Goal: Contribute content

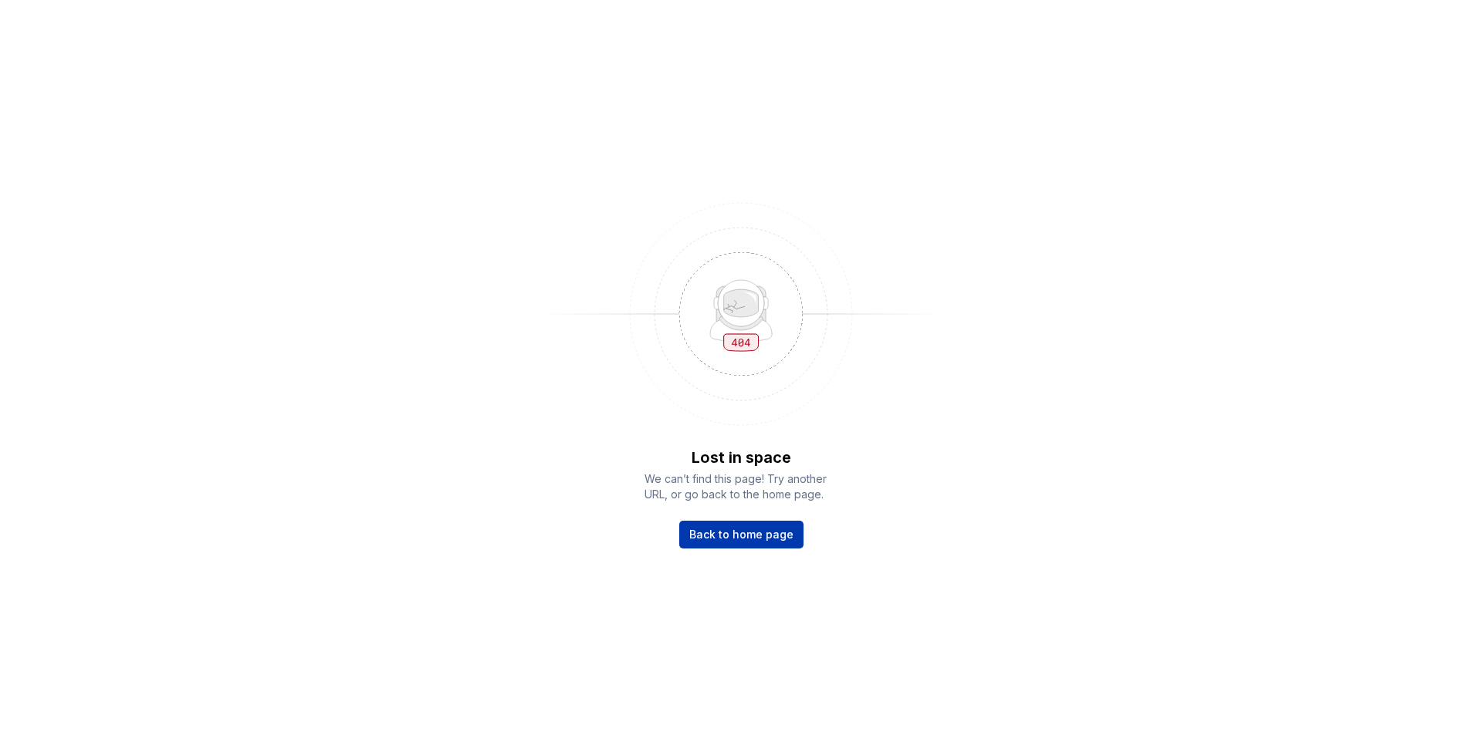
click at [746, 535] on span "Back to home page" at bounding box center [741, 534] width 104 height 15
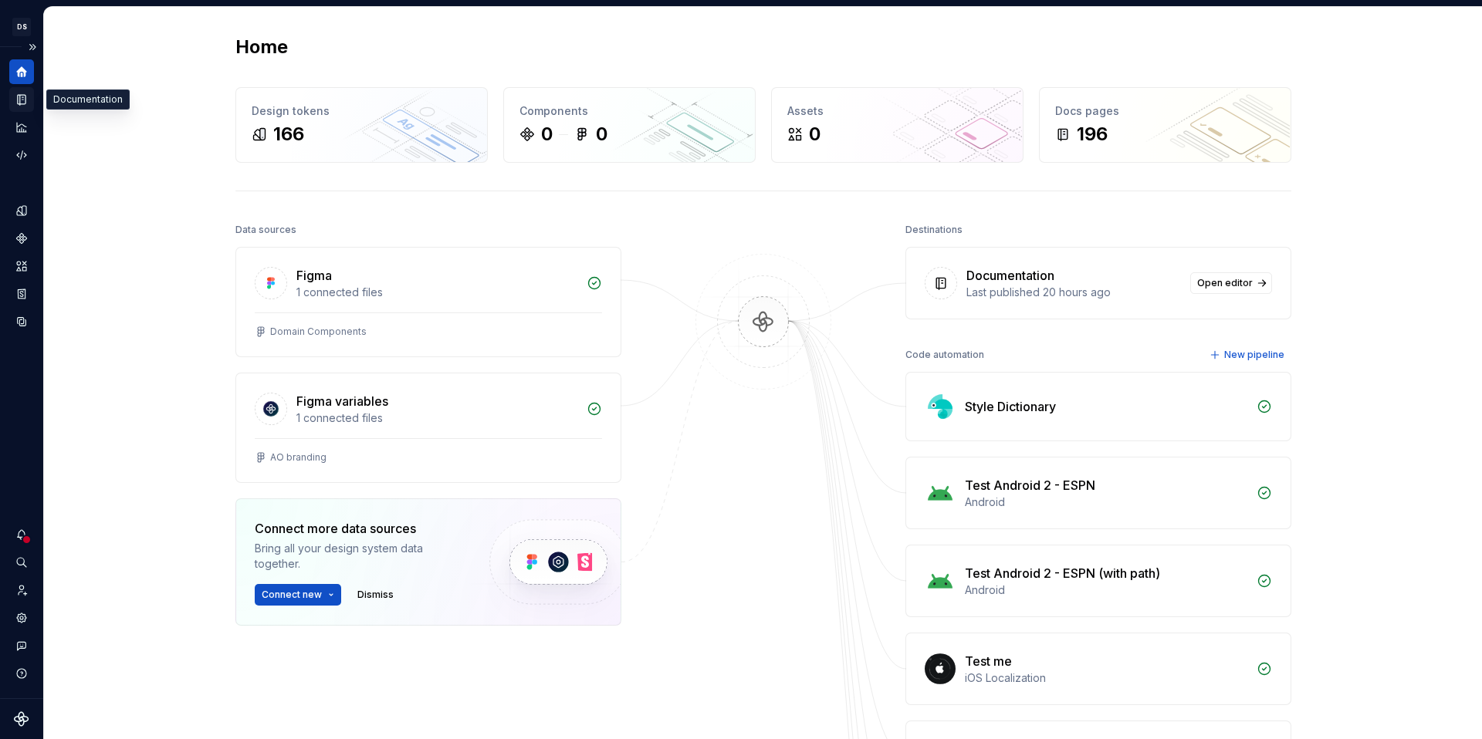
click at [21, 96] on icon "Documentation" at bounding box center [23, 100] width 6 height 8
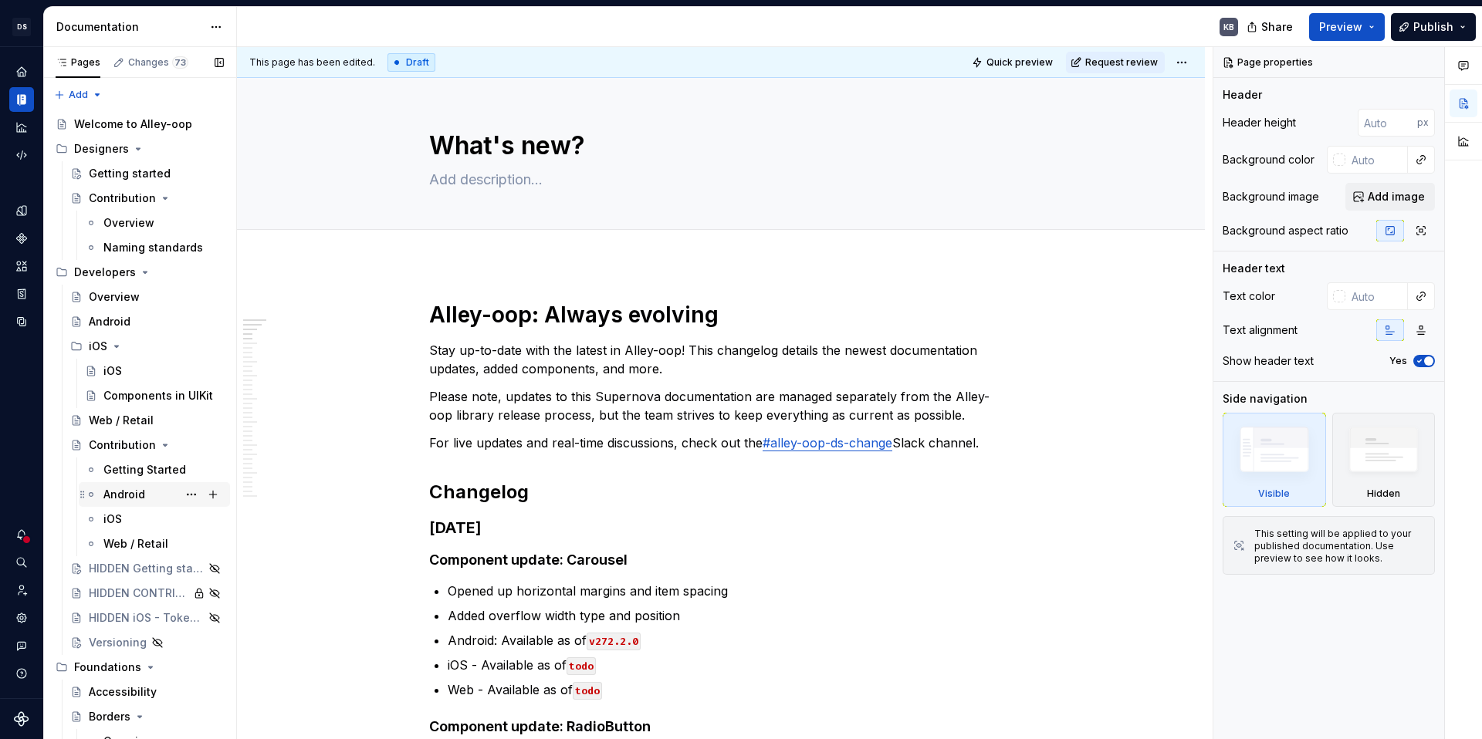
click at [142, 495] on div "Android" at bounding box center [124, 494] width 42 height 15
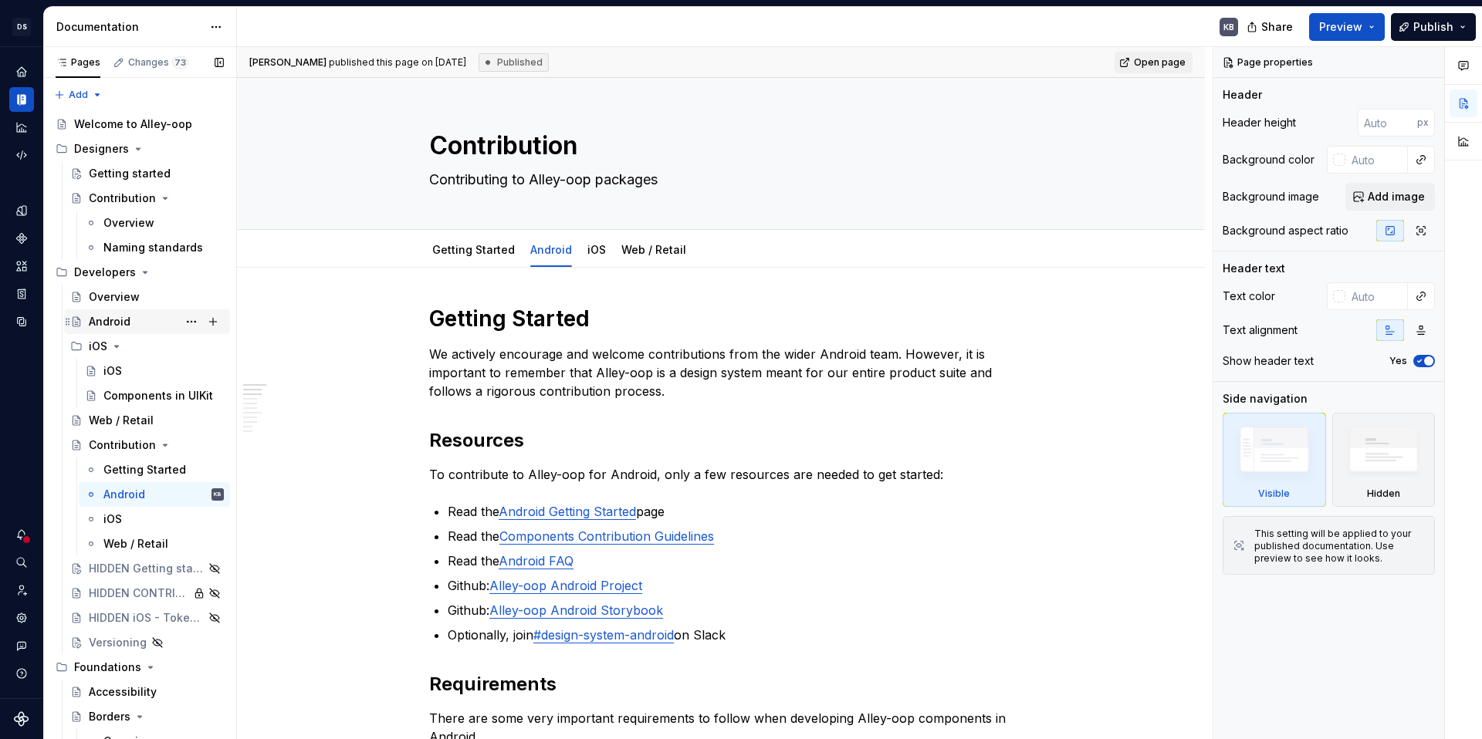
click at [109, 326] on div "Android" at bounding box center [110, 321] width 42 height 15
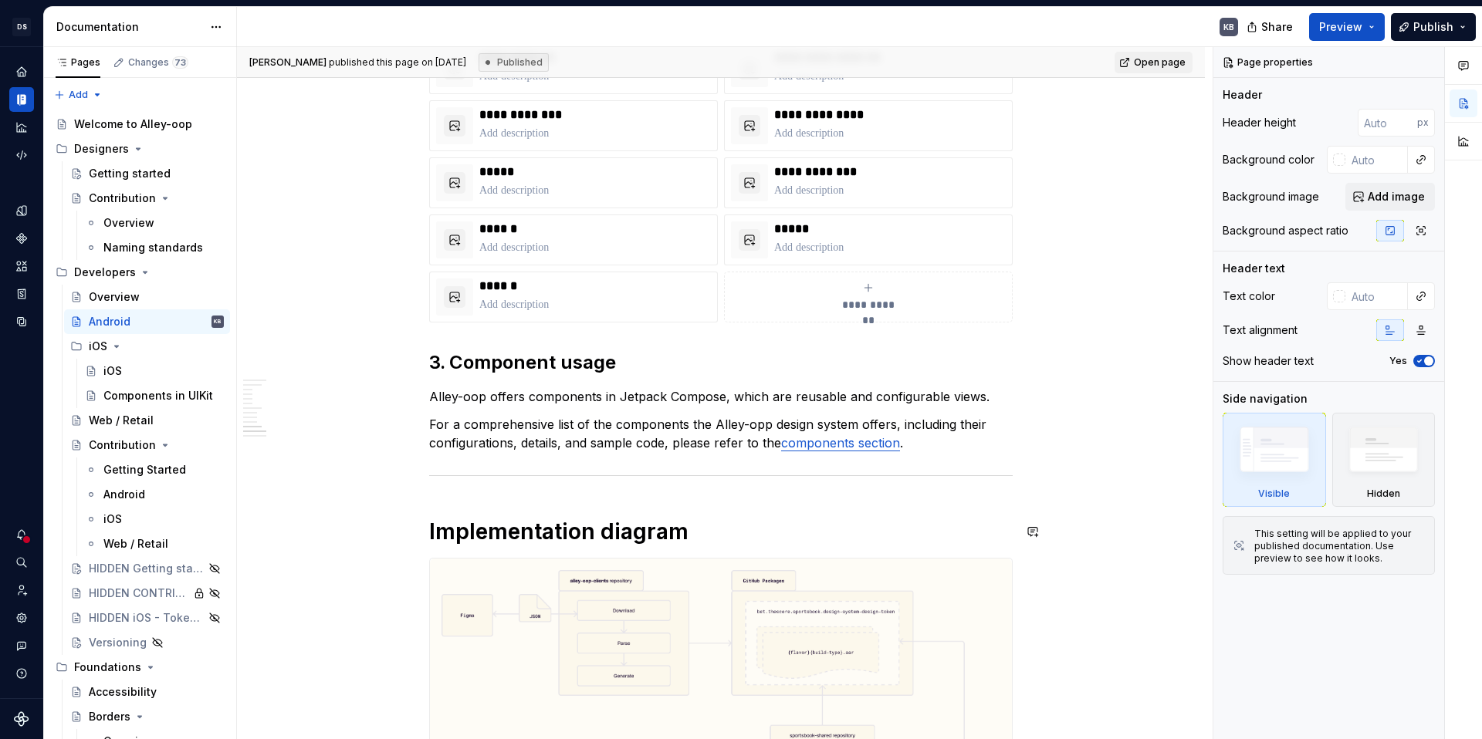
scroll to position [1565, 0]
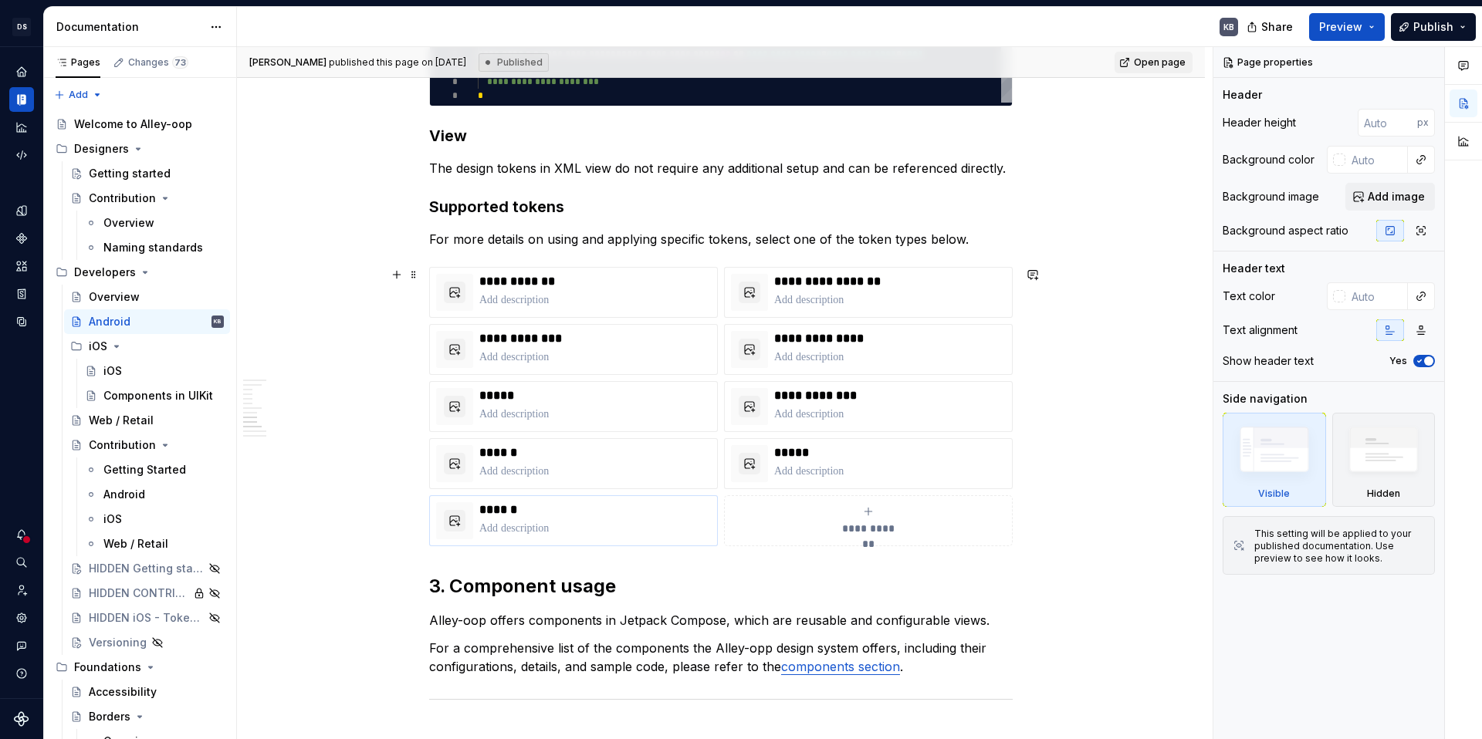
click at [583, 530] on p at bounding box center [594, 528] width 231 height 15
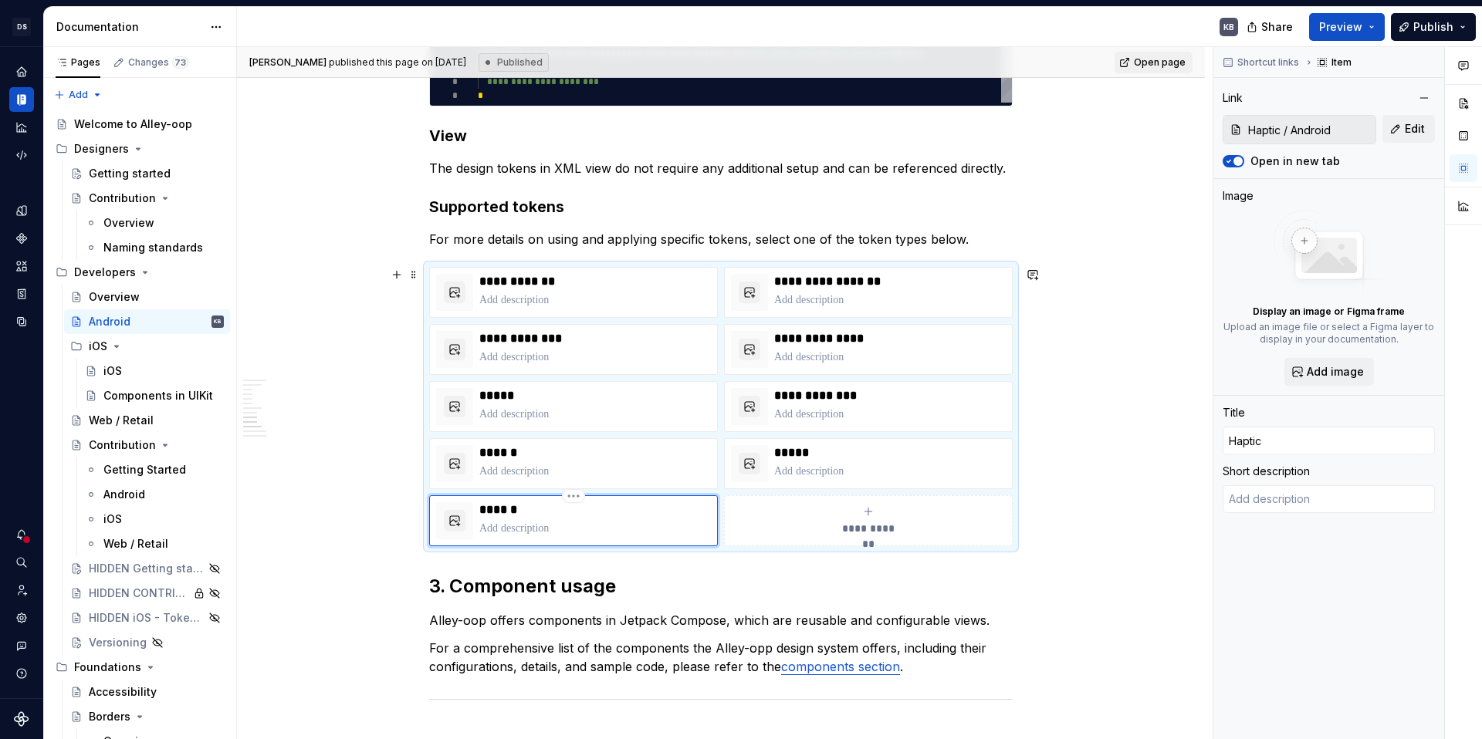
click at [533, 509] on p "******" at bounding box center [594, 509] width 231 height 15
type textarea "*"
type input "Haptics"
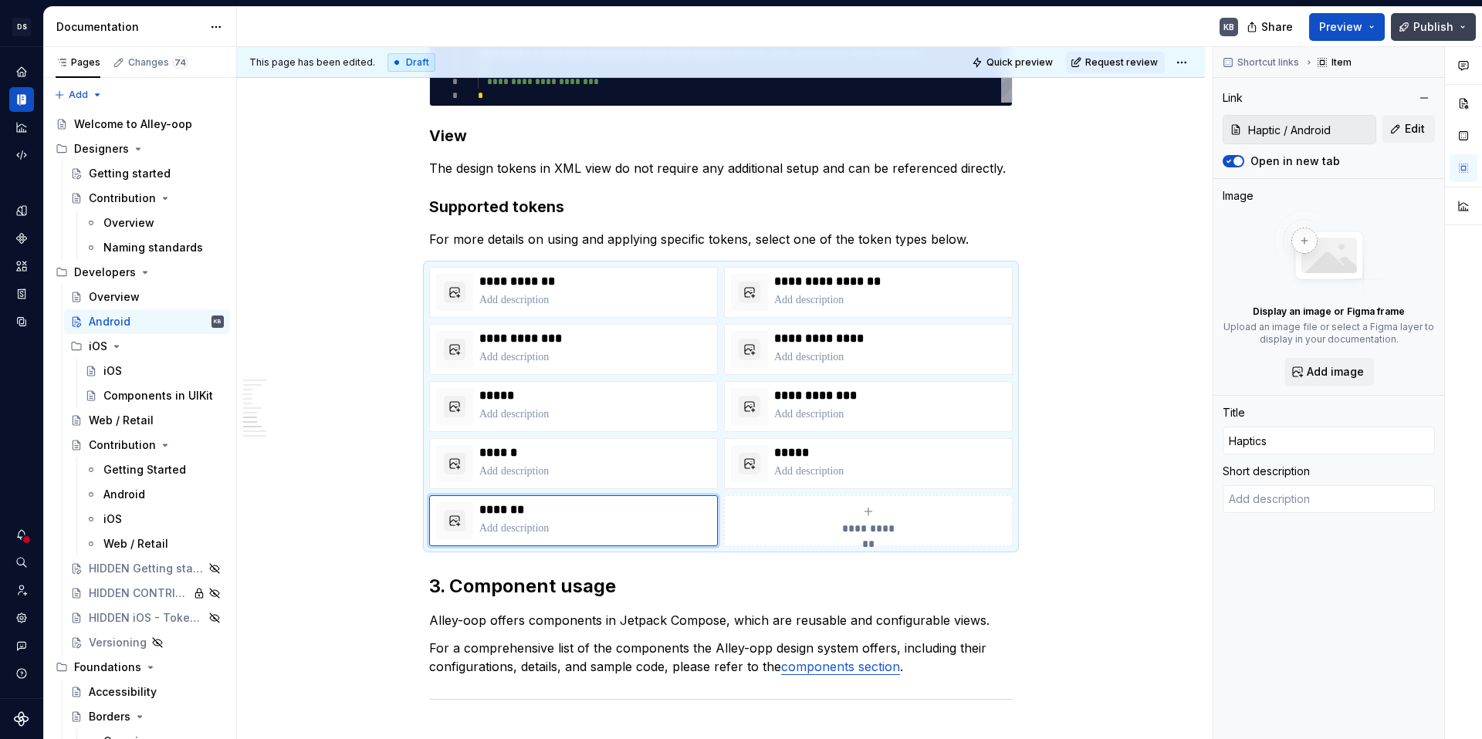
click at [1442, 30] on span "Publish" at bounding box center [1433, 26] width 40 height 15
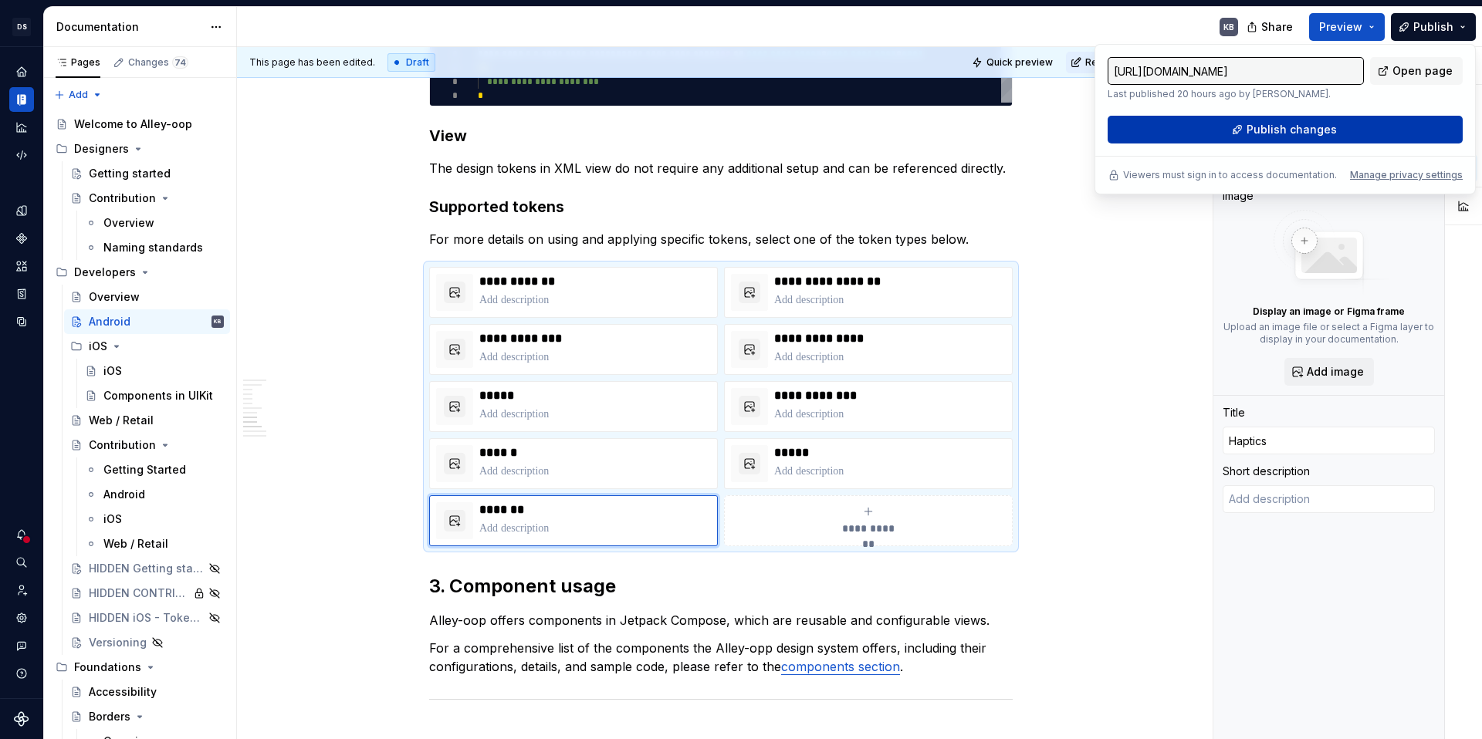
click at [1308, 130] on span "Publish changes" at bounding box center [1291, 129] width 90 height 15
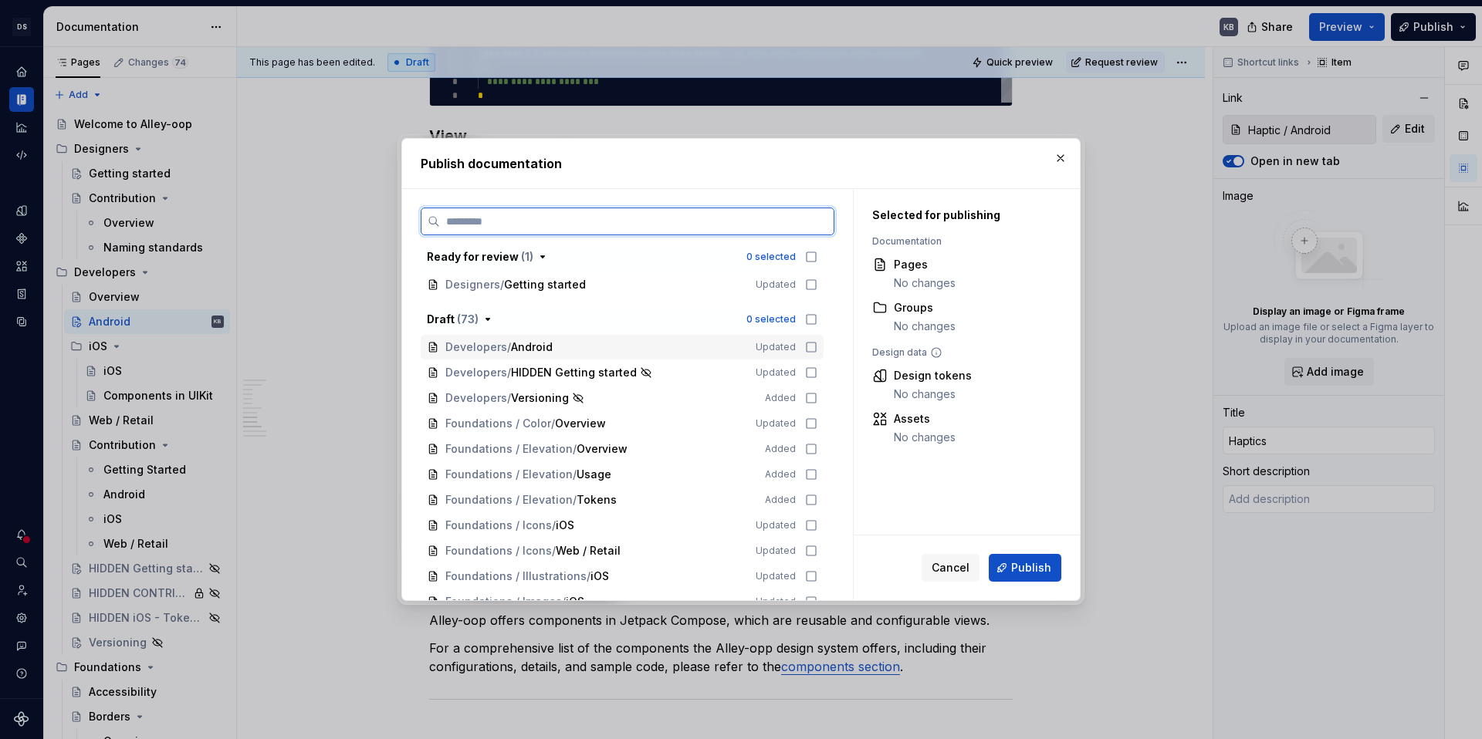
click at [813, 346] on icon at bounding box center [811, 347] width 12 height 12
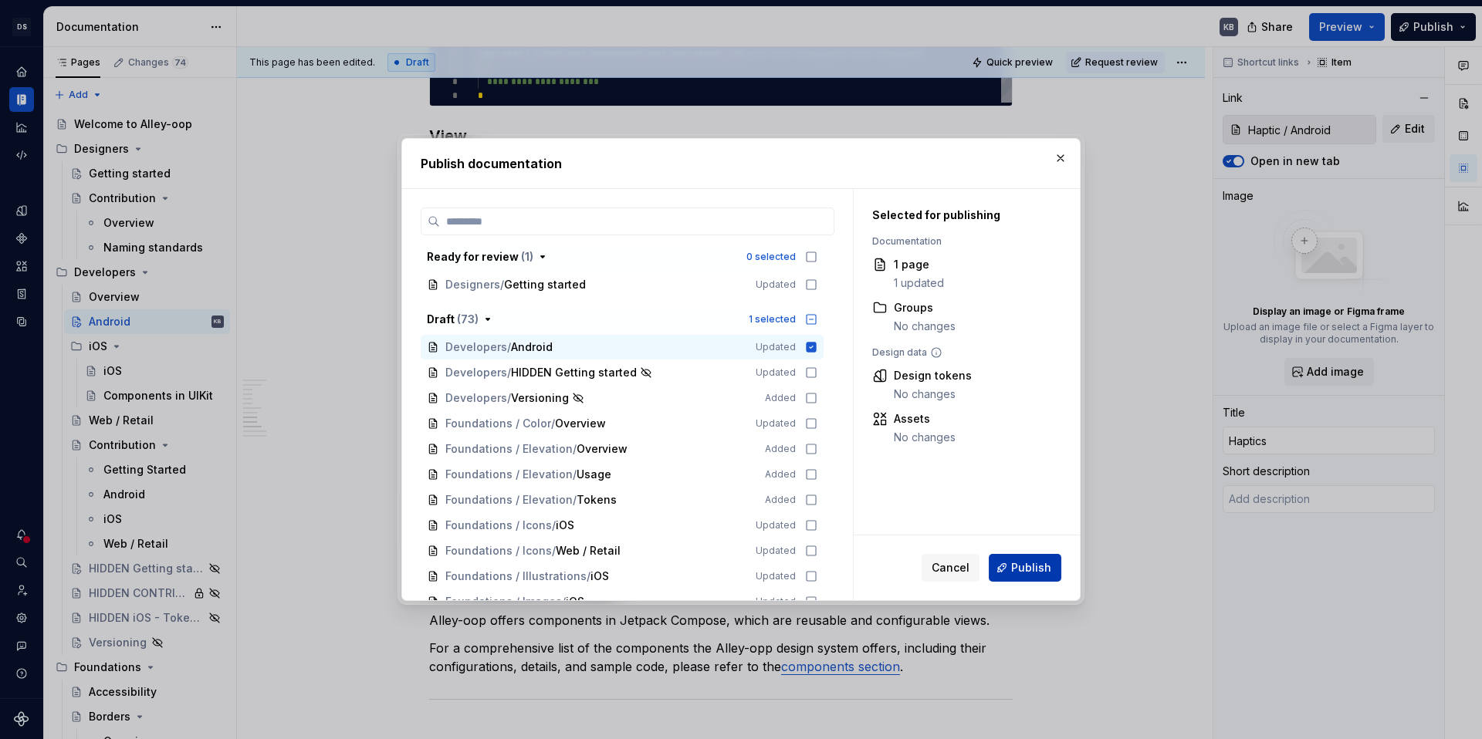
click at [1042, 565] on span "Publish" at bounding box center [1031, 567] width 40 height 15
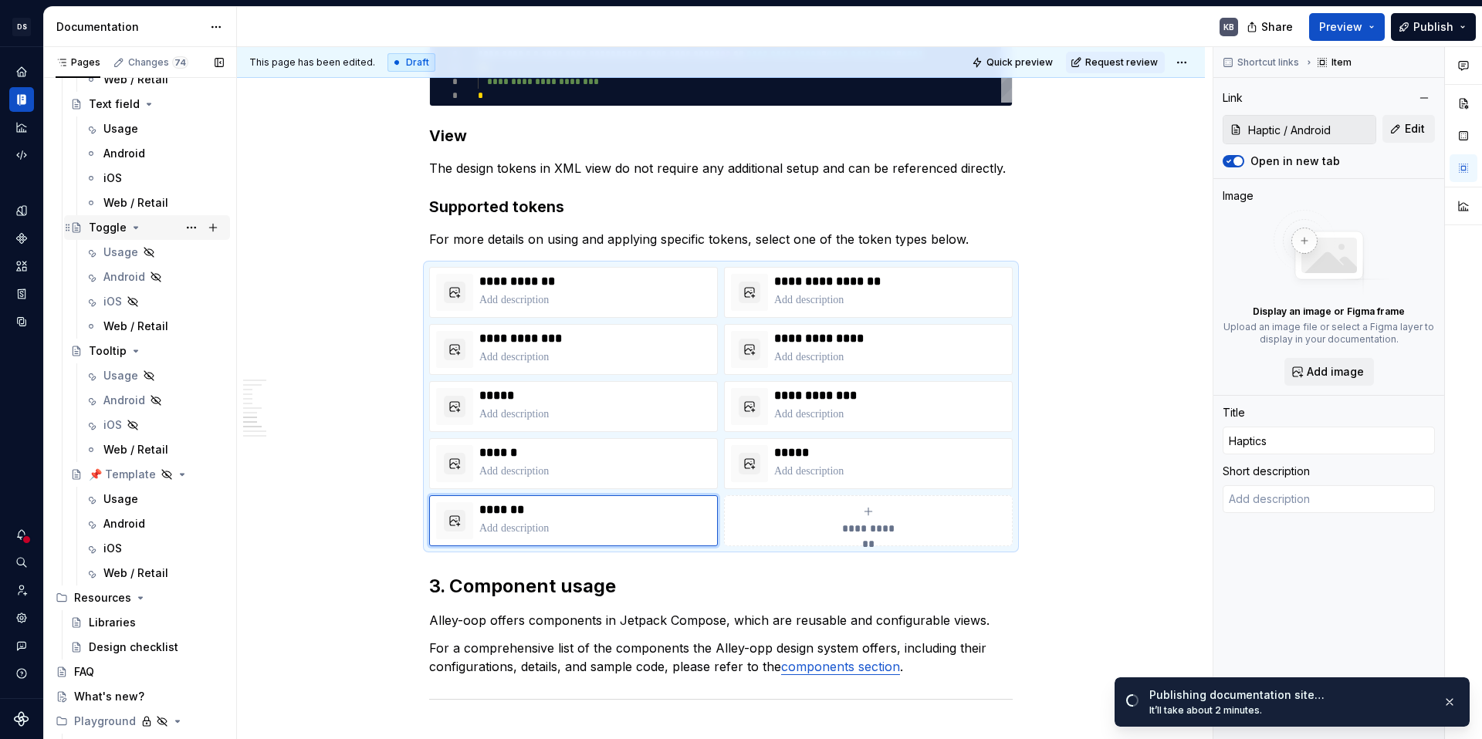
scroll to position [4876, 0]
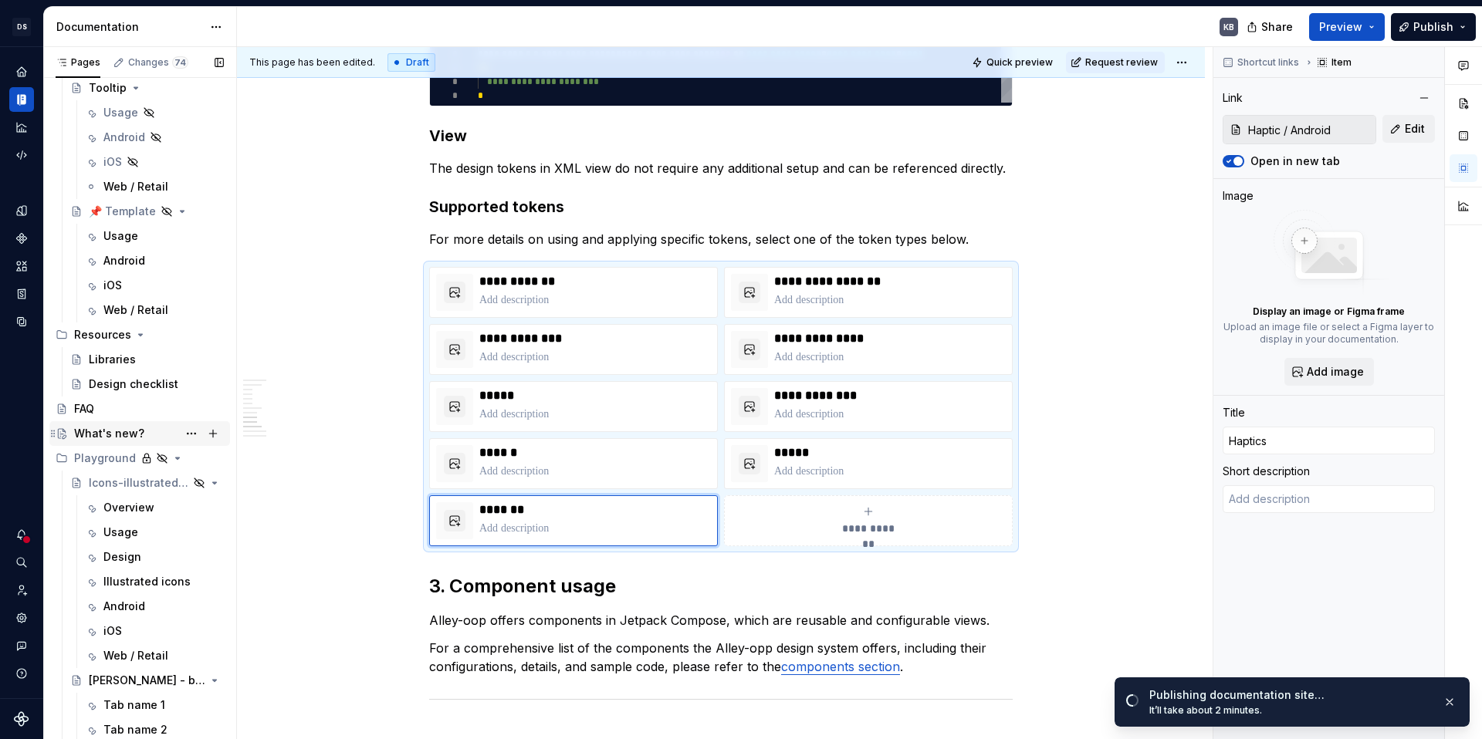
click at [133, 438] on div "What's new?" at bounding box center [109, 433] width 70 height 15
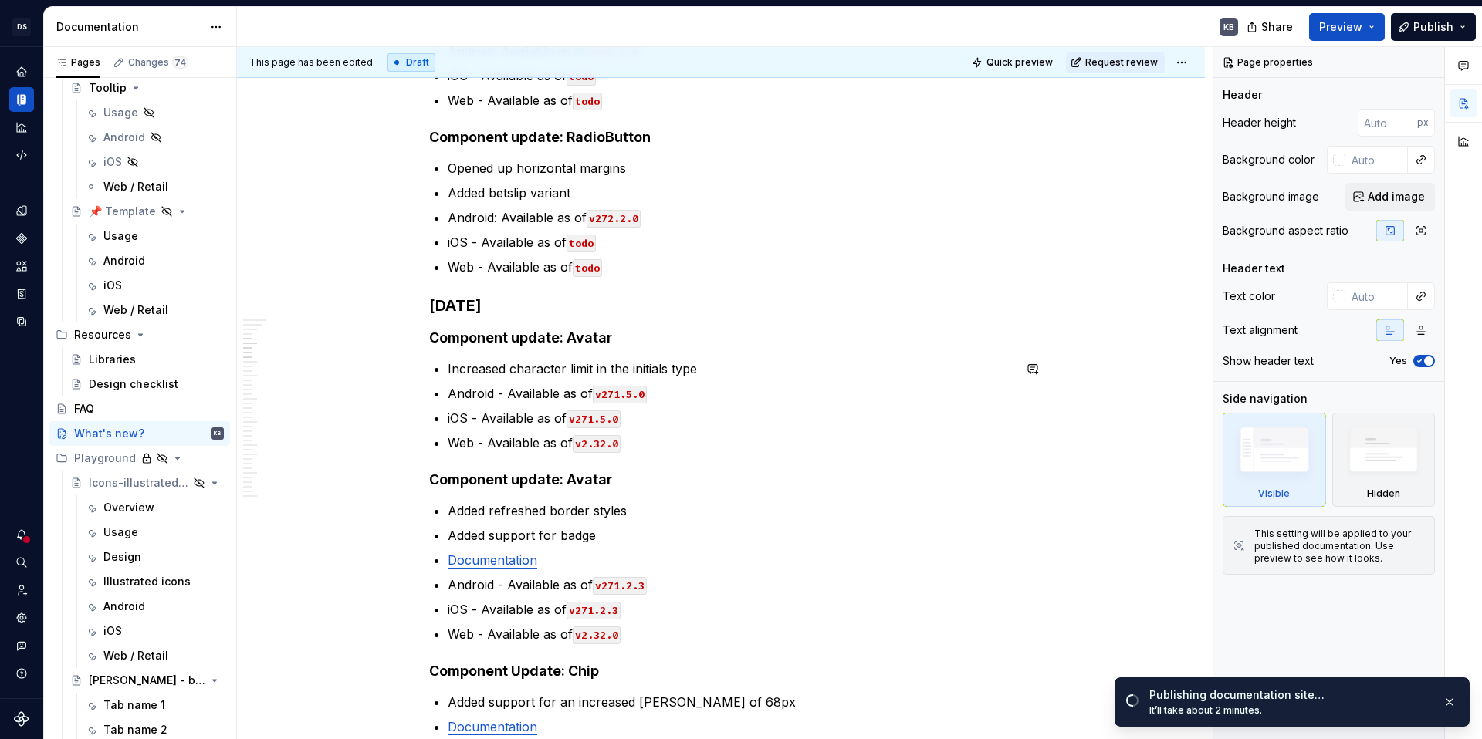
scroll to position [306, 0]
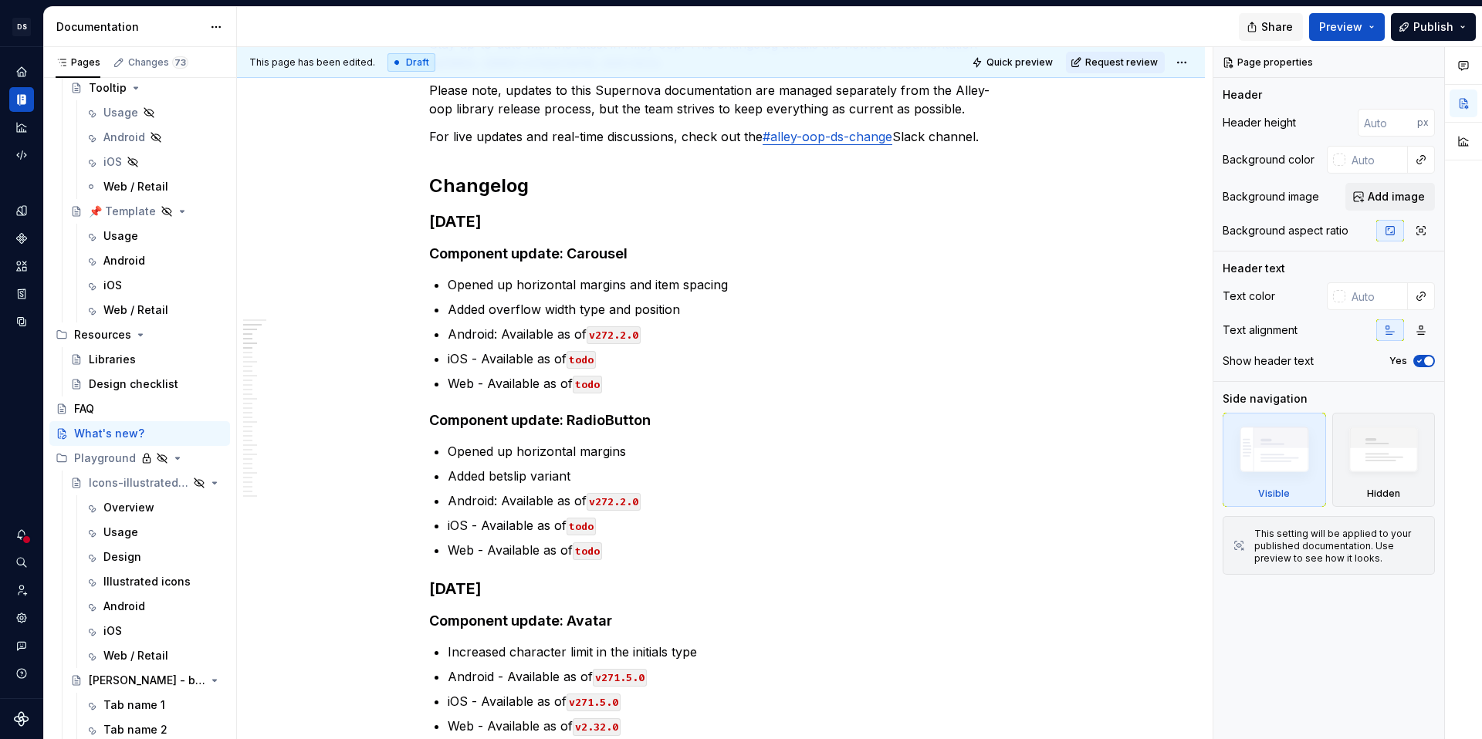
type textarea "*"
